Goal: Book appointment/travel/reservation

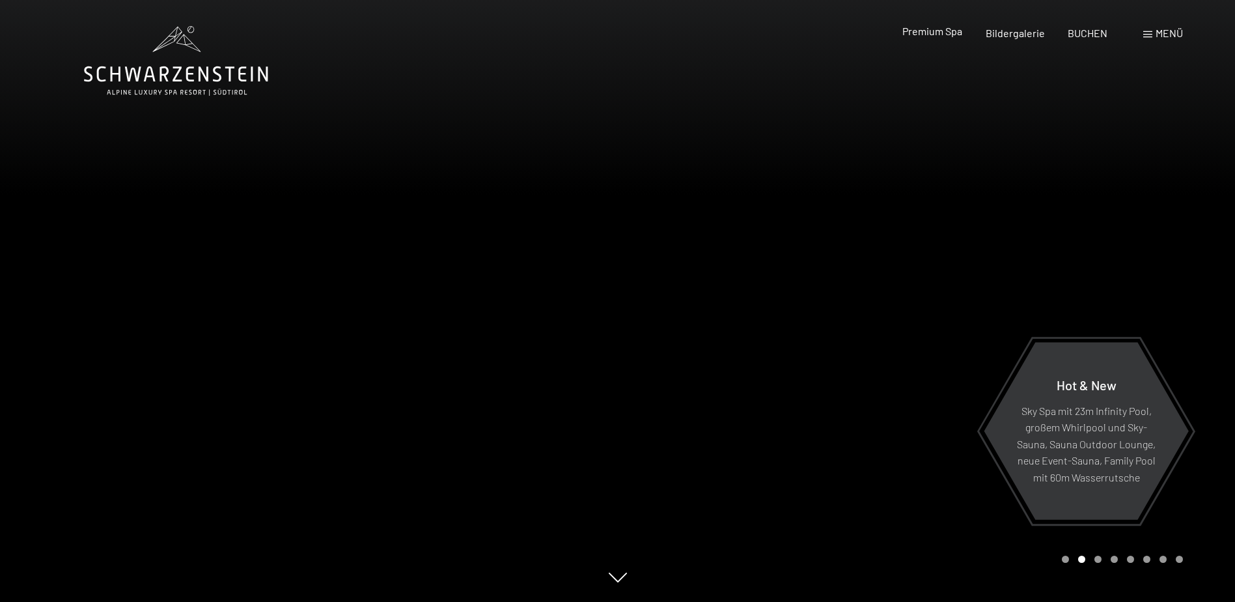
click at [943, 35] on span "Premium Spa" at bounding box center [933, 31] width 60 height 12
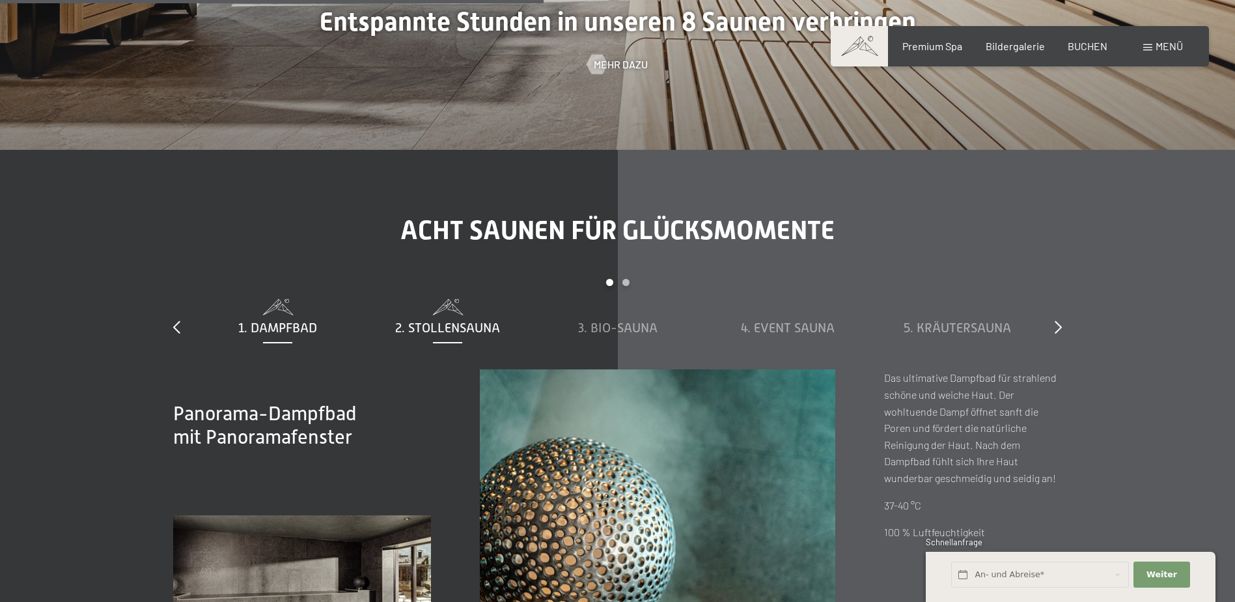
scroll to position [4363, 0]
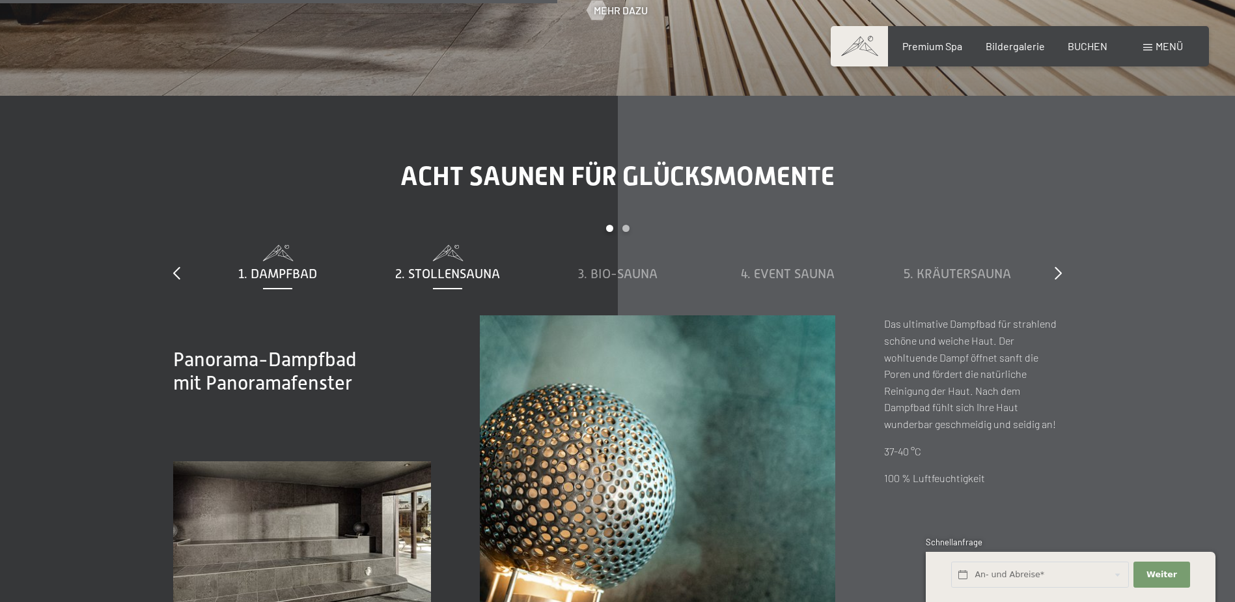
click at [447, 270] on span "2. Stollensauna" at bounding box center [447, 273] width 105 height 14
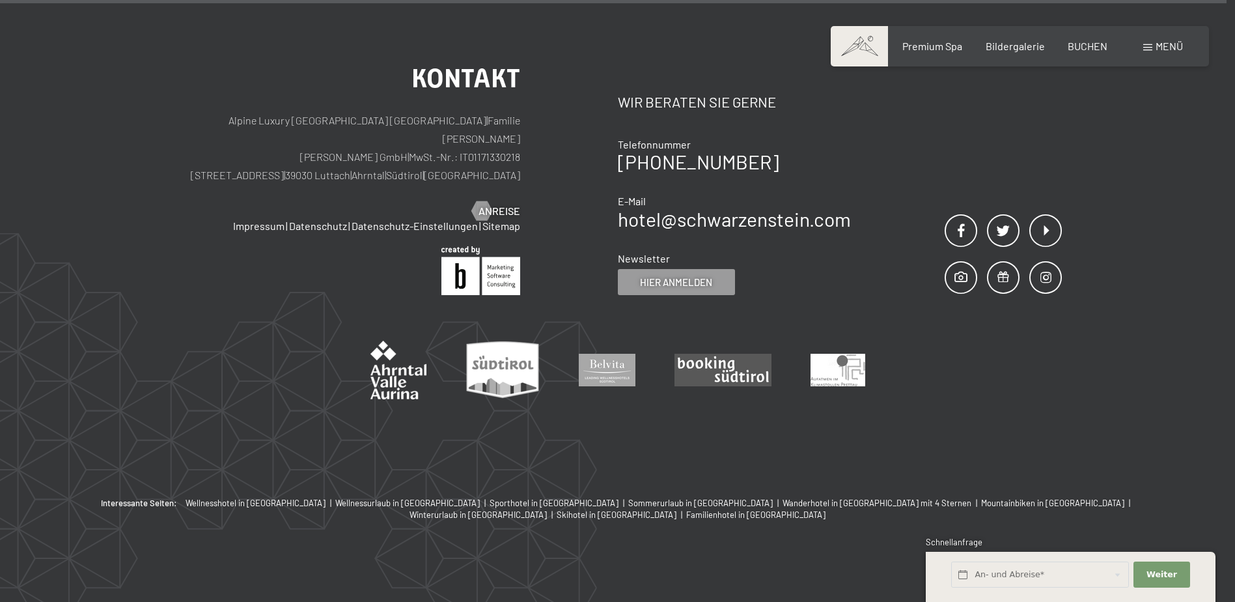
scroll to position [8348, 0]
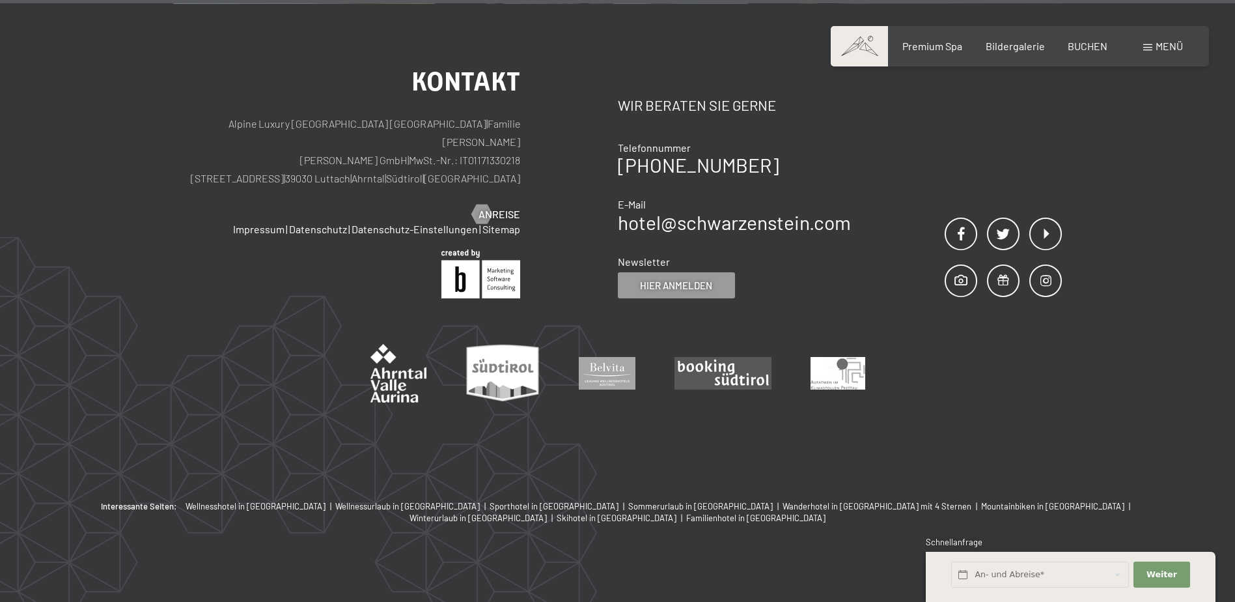
click at [1147, 53] on div "Buchen Anfragen Premium Spa Bildergalerie BUCHEN Menü DE IT EN Gutschein Bilder…" at bounding box center [1020, 46] width 326 height 14
click at [1154, 51] on div "Menü" at bounding box center [1163, 46] width 40 height 14
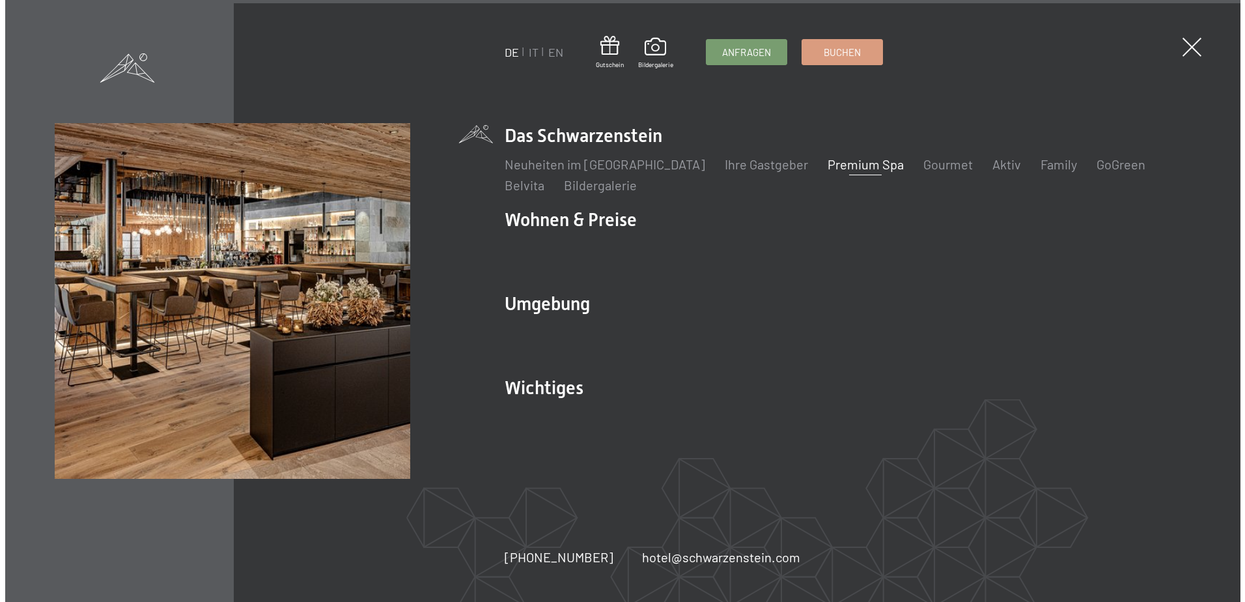
scroll to position [8370, 0]
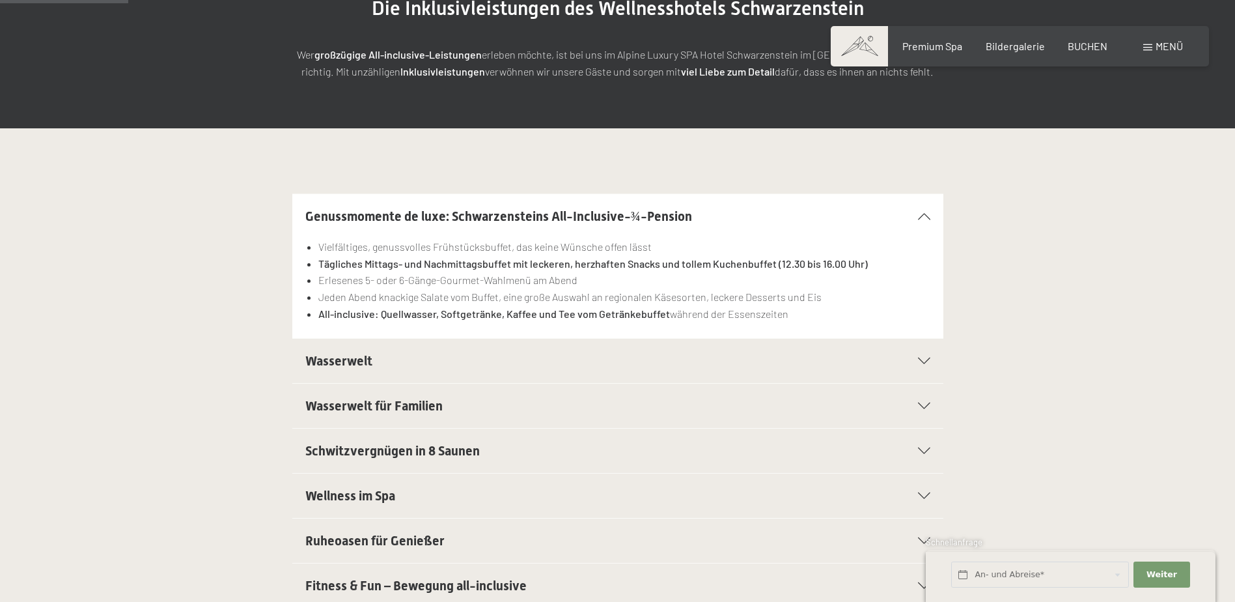
scroll to position [260, 0]
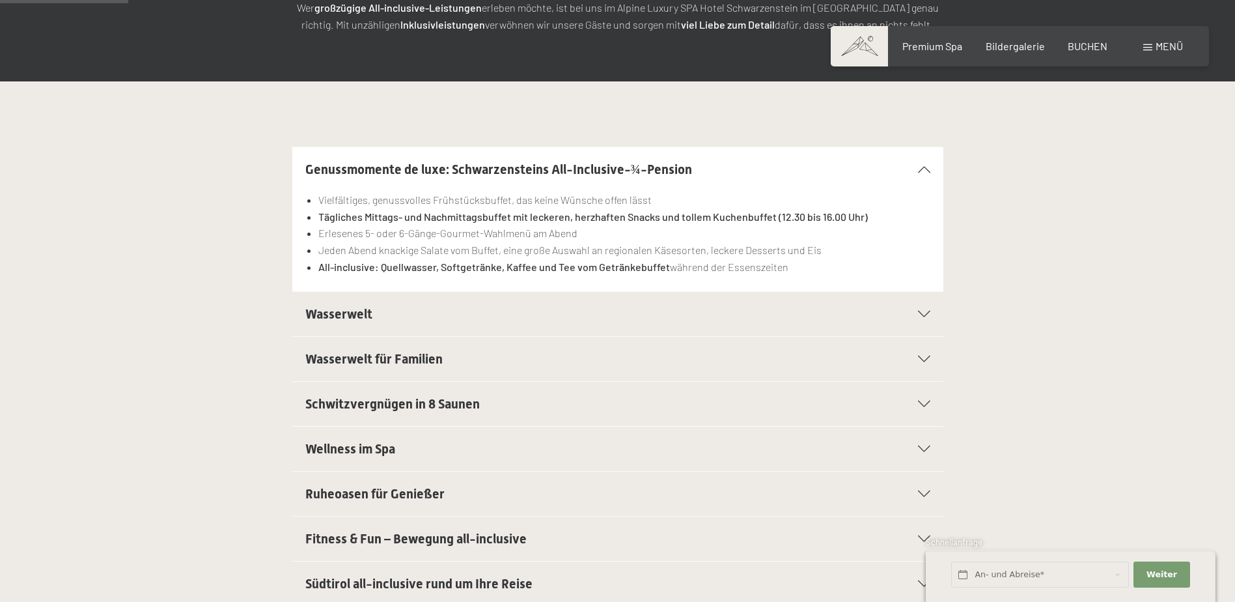
click at [363, 311] on span "Wasserwelt" at bounding box center [338, 314] width 67 height 16
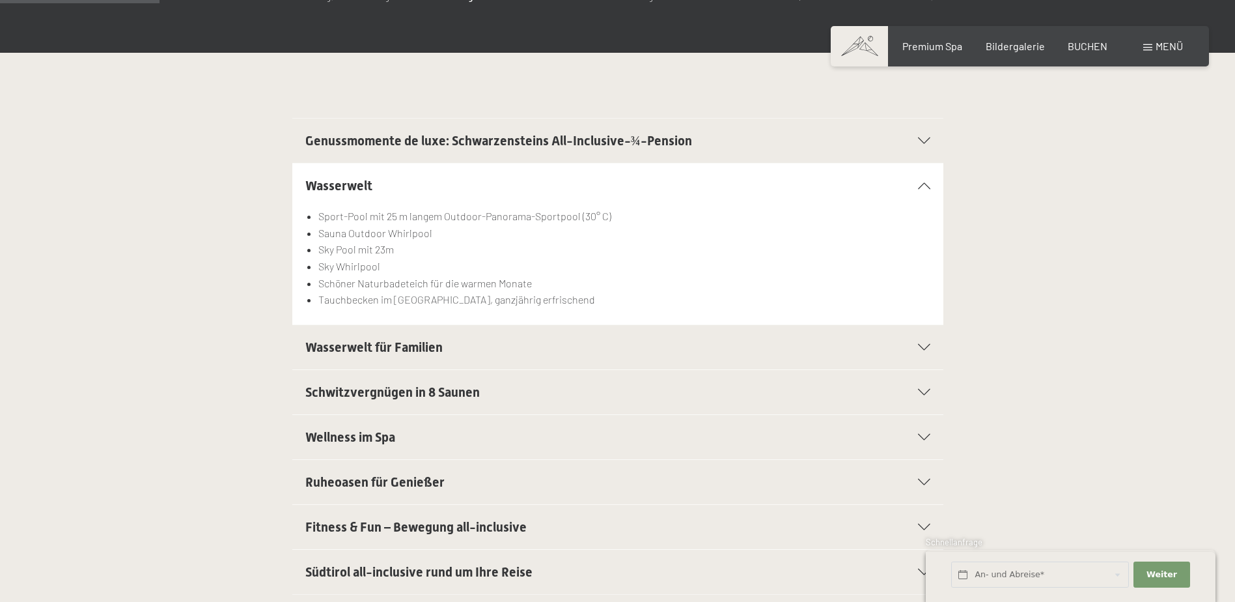
scroll to position [326, 0]
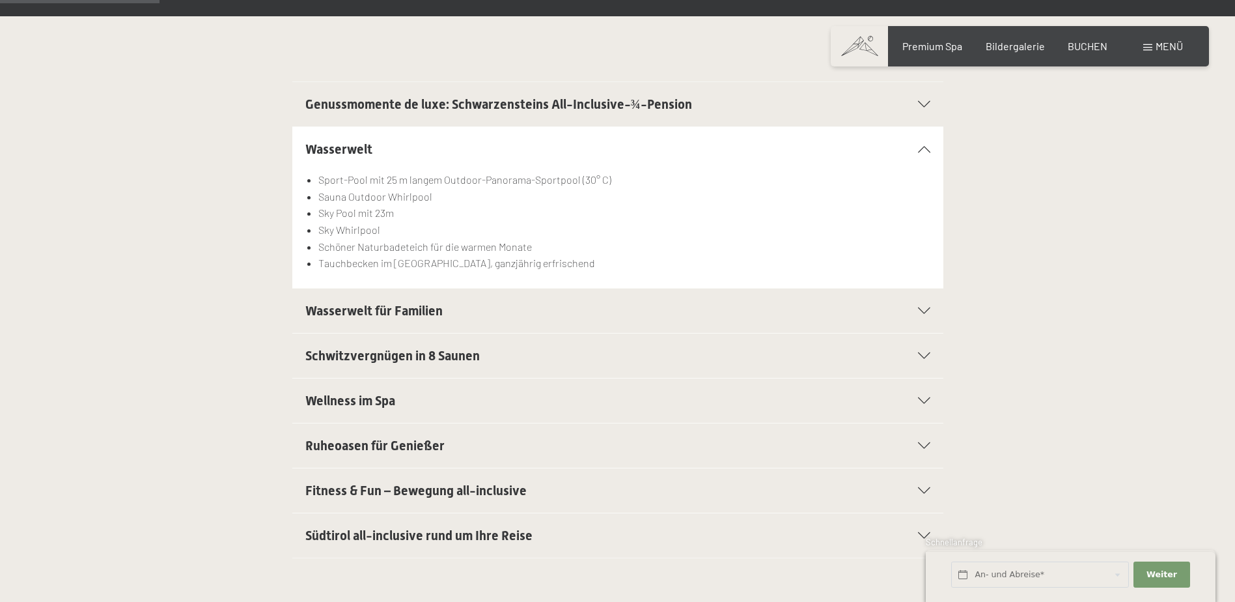
click at [385, 354] on span "Schwitzvergnügen in 8 Saunen" at bounding box center [392, 356] width 175 height 16
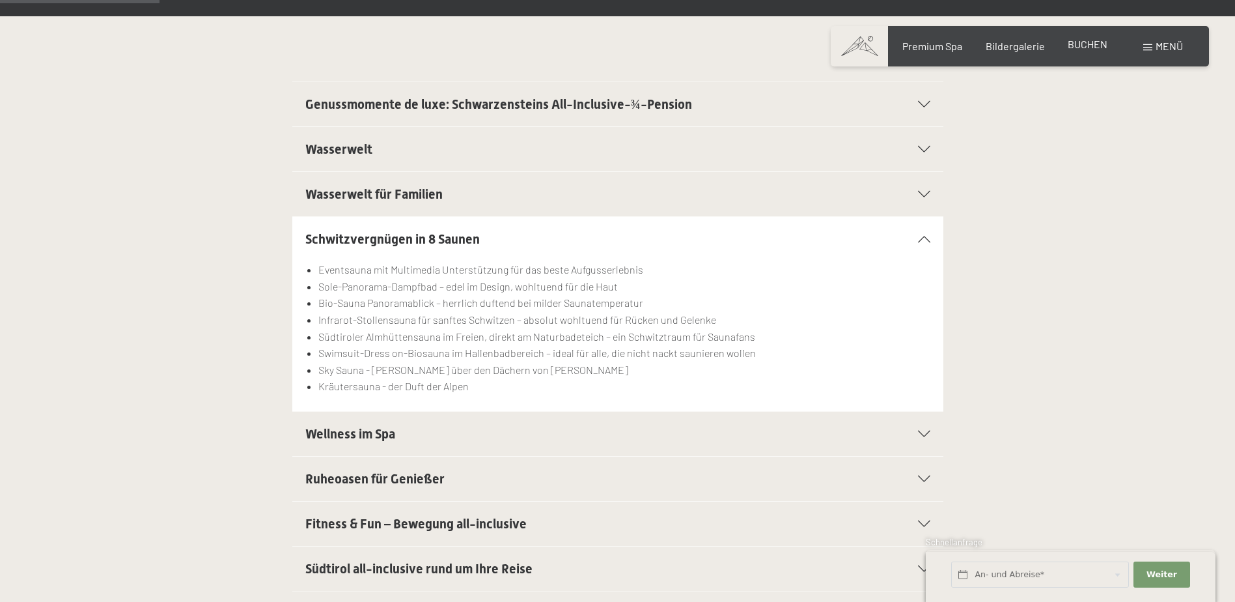
click at [1097, 48] on span "BUCHEN" at bounding box center [1088, 44] width 40 height 12
